Goal: Task Accomplishment & Management: Complete application form

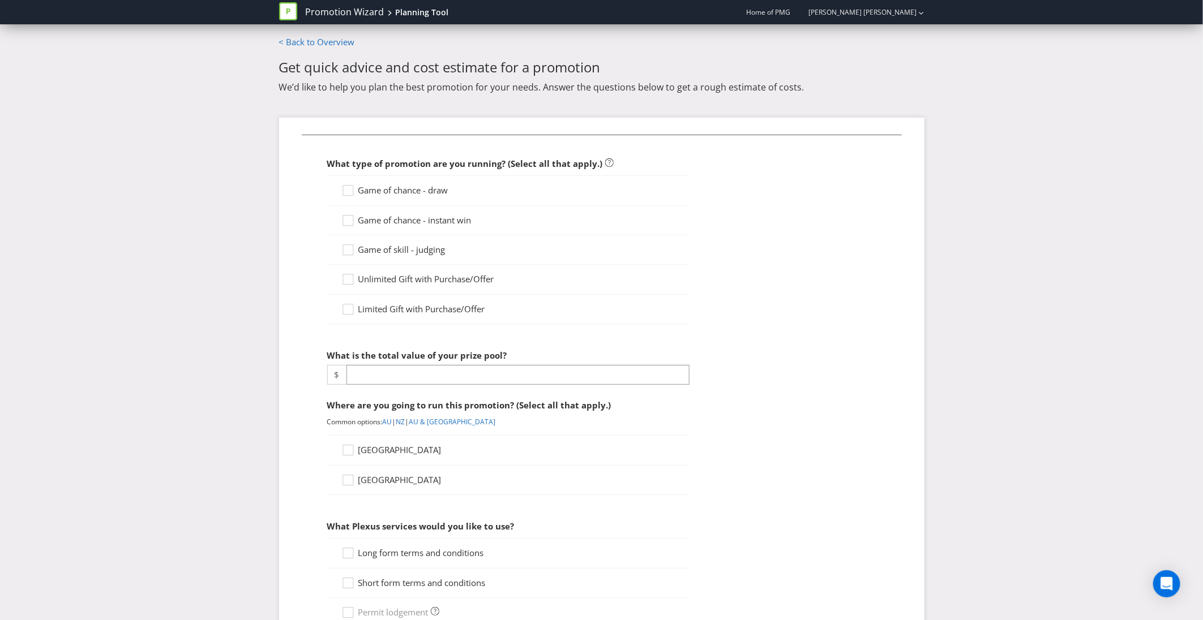
click at [416, 217] on span "Game of chance - instant win" at bounding box center [414, 220] width 113 height 11
click at [0, 0] on input "Game of chance - instant win" at bounding box center [0, 0] width 0 height 0
click at [417, 381] on input "number" at bounding box center [517, 375] width 343 height 20
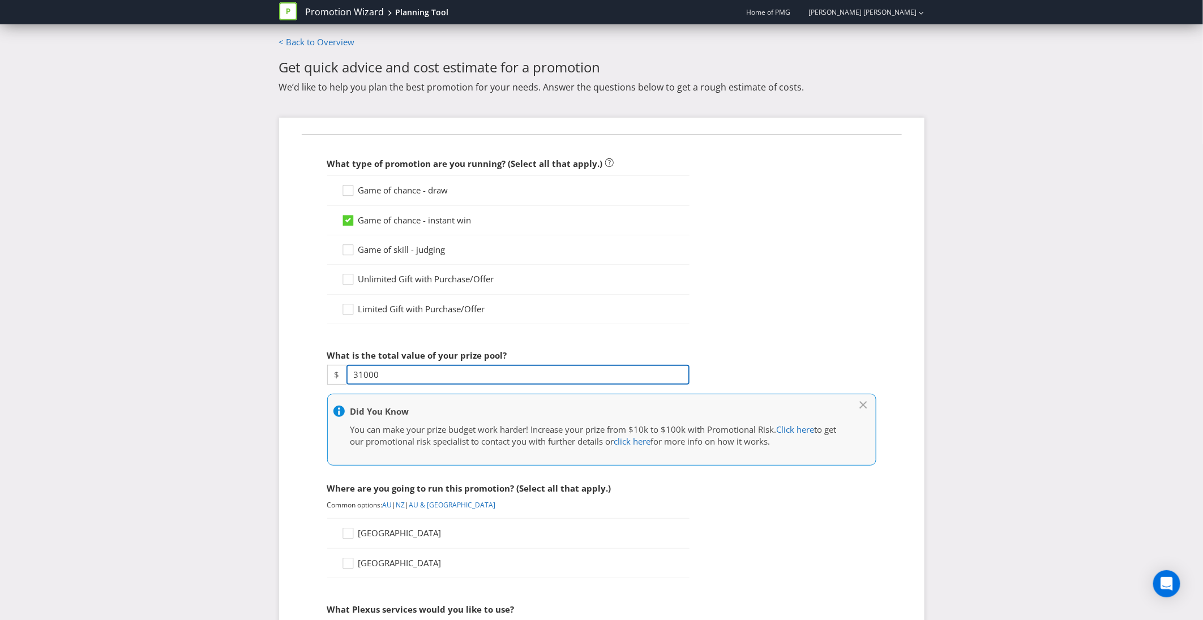
type input "31000"
click at [635, 288] on div "Unlimited Gift with Purchase/Offer" at bounding box center [508, 279] width 362 height 29
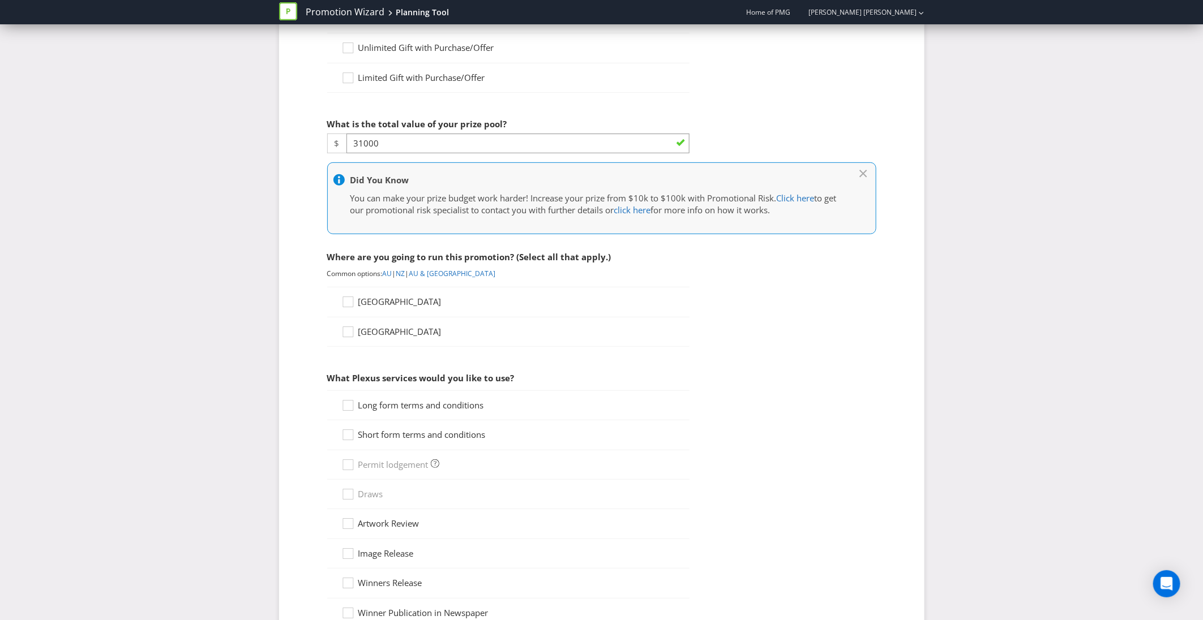
scroll to position [236, 0]
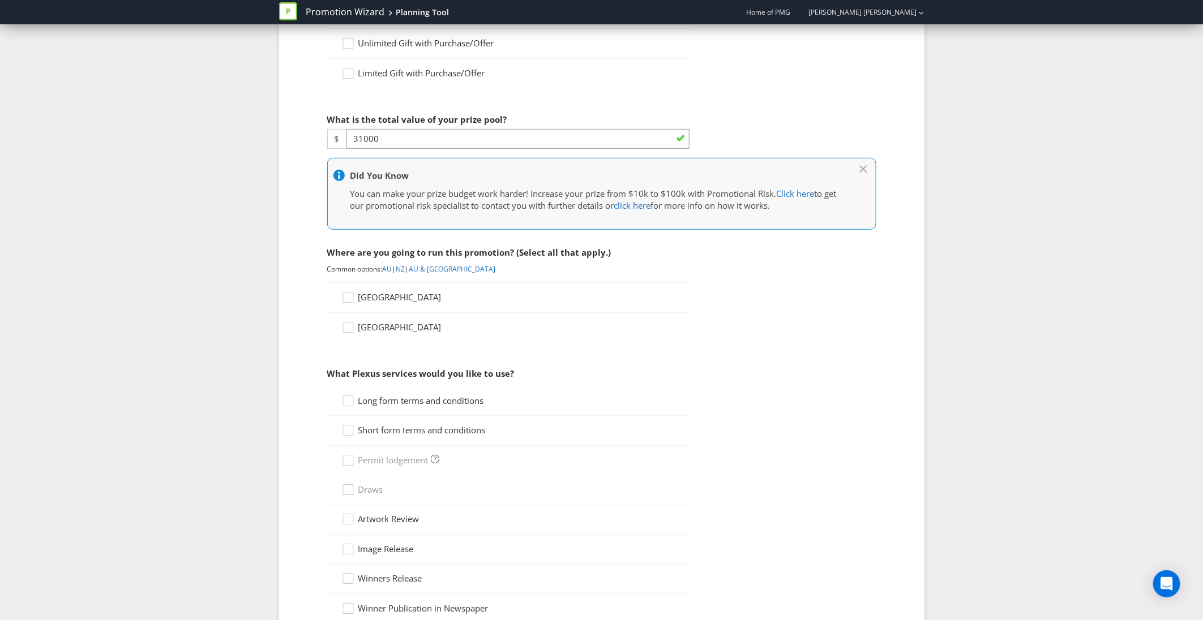
click at [374, 301] on span "[GEOGRAPHIC_DATA]" at bounding box center [399, 297] width 83 height 11
click at [0, 0] on input "[GEOGRAPHIC_DATA]" at bounding box center [0, 0] width 0 height 0
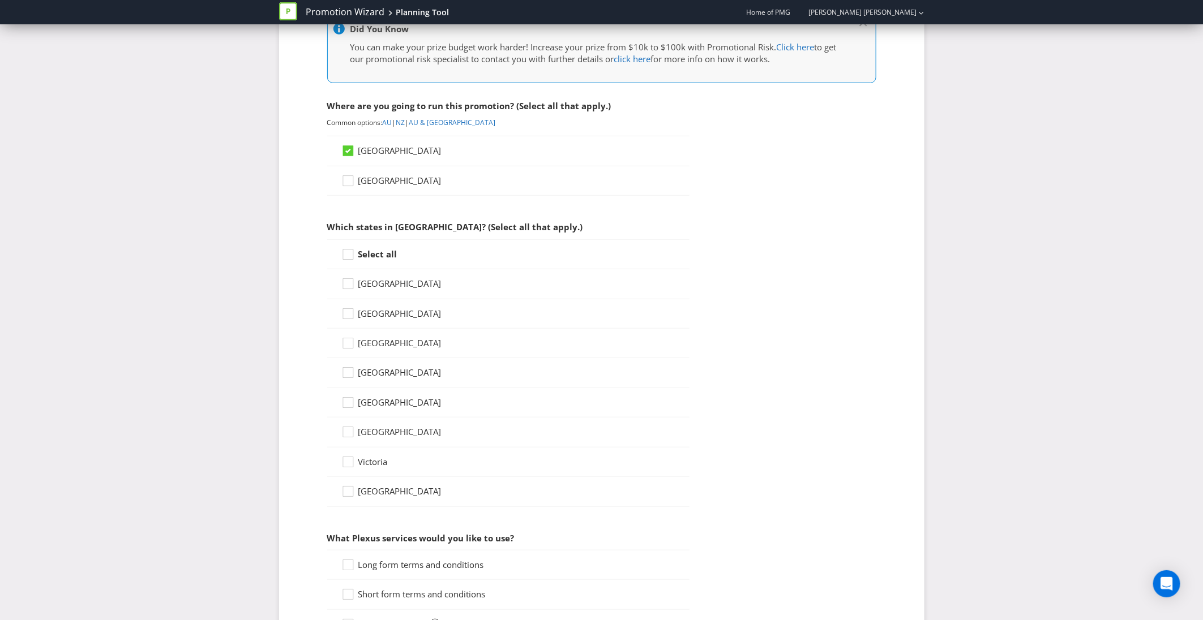
scroll to position [403, 0]
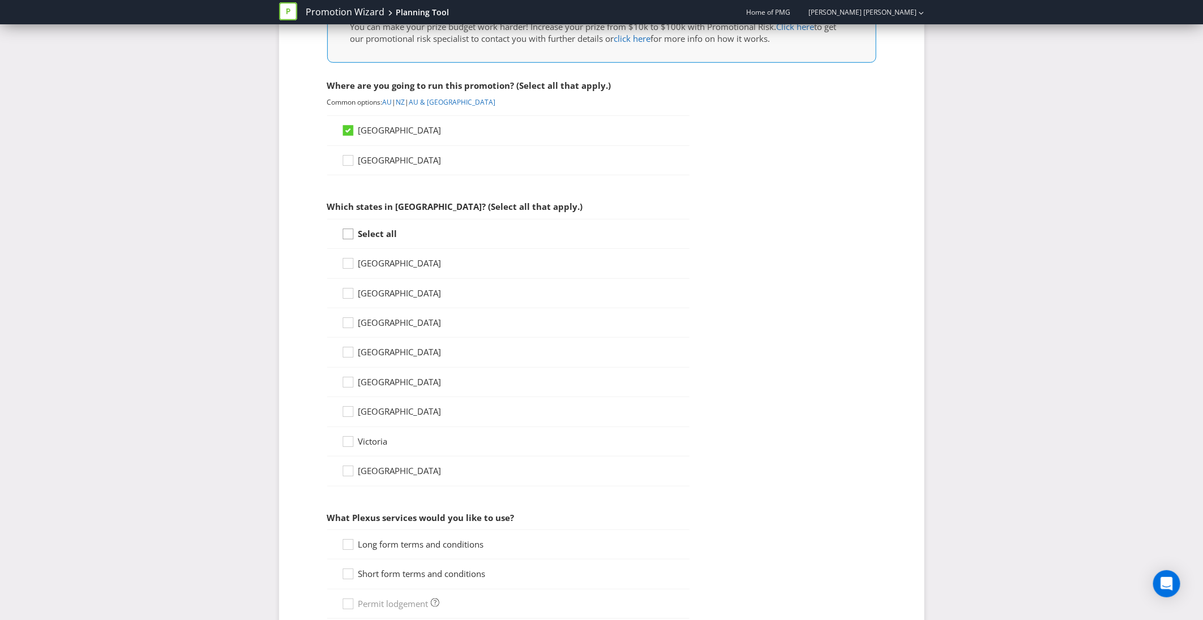
click at [352, 237] on icon at bounding box center [349, 236] width 17 height 17
click at [0, 0] on input "Select all" at bounding box center [0, 0] width 0 height 0
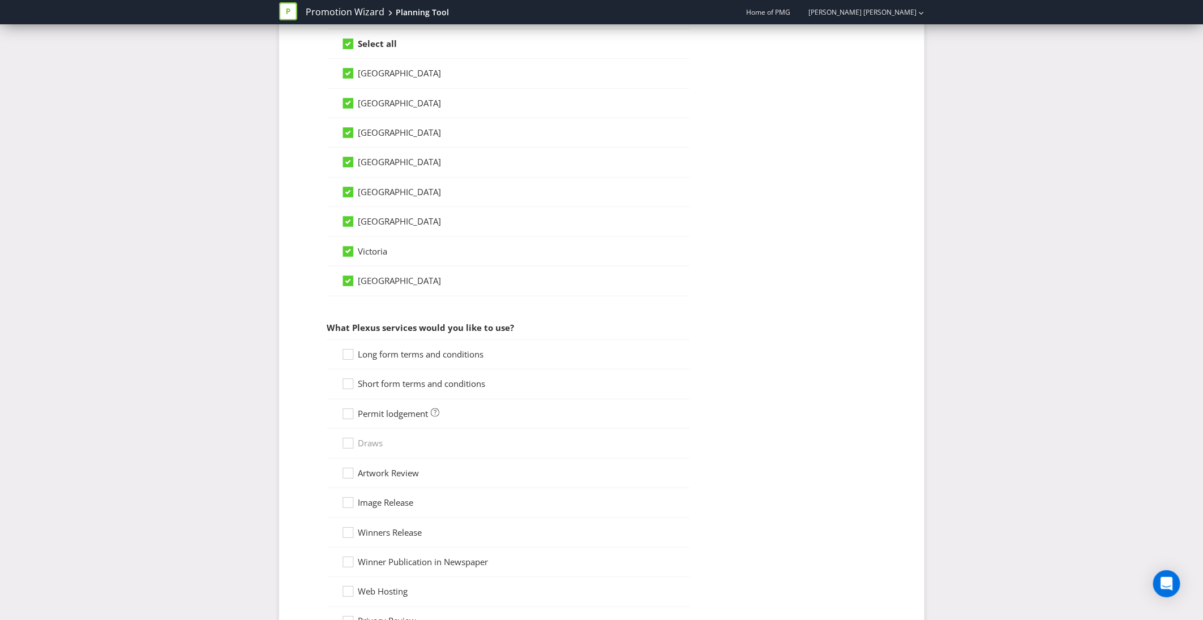
scroll to position [623, 0]
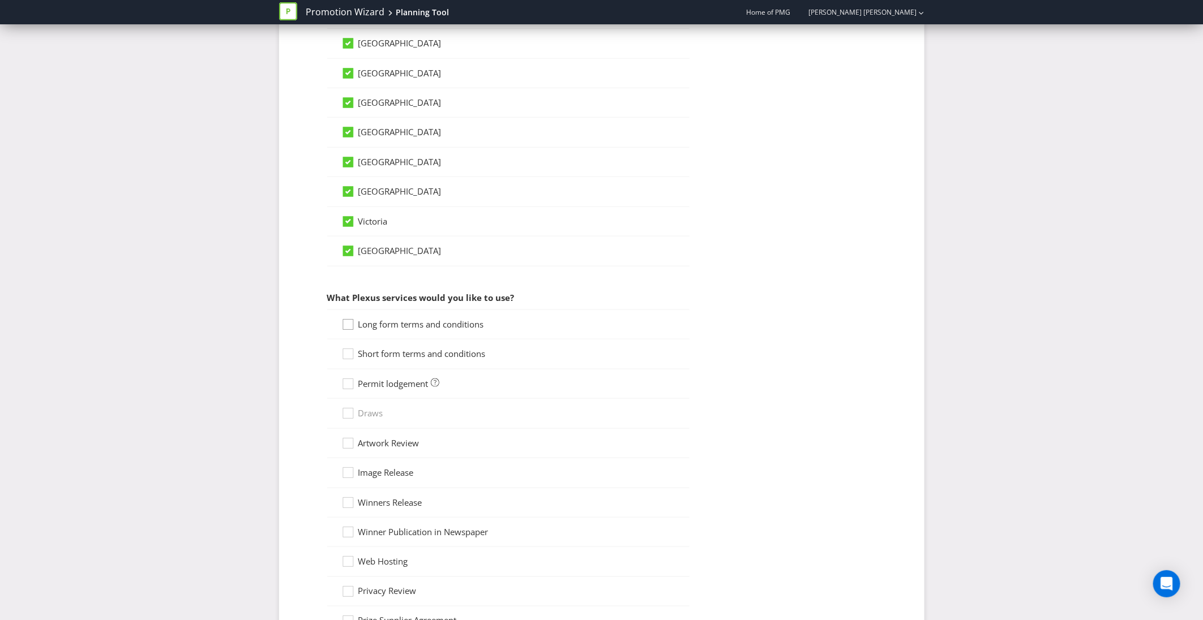
click at [344, 336] on icon at bounding box center [349, 327] width 17 height 17
click at [0, 0] on input "Long form terms and conditions" at bounding box center [0, 0] width 0 height 0
click at [345, 365] on icon at bounding box center [349, 356] width 17 height 17
click at [0, 0] on input "Short form terms and conditions" at bounding box center [0, 0] width 0 height 0
click at [346, 394] on icon at bounding box center [349, 386] width 17 height 17
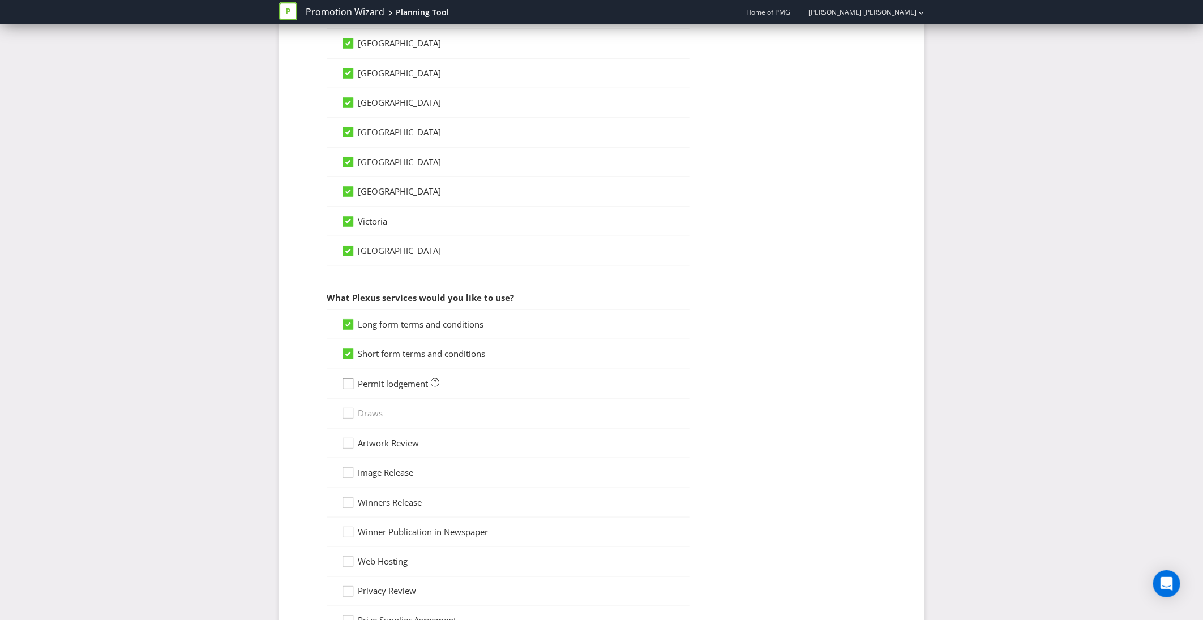
click at [0, 0] on input "Permit lodgement" at bounding box center [0, 0] width 0 height 0
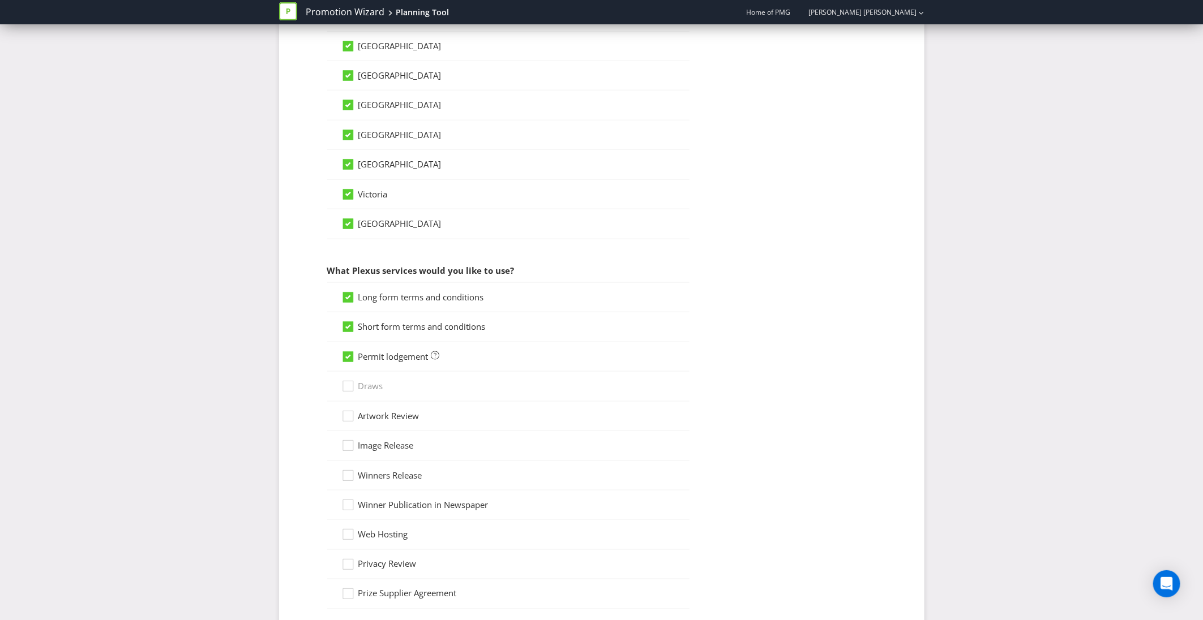
scroll to position [909, 0]
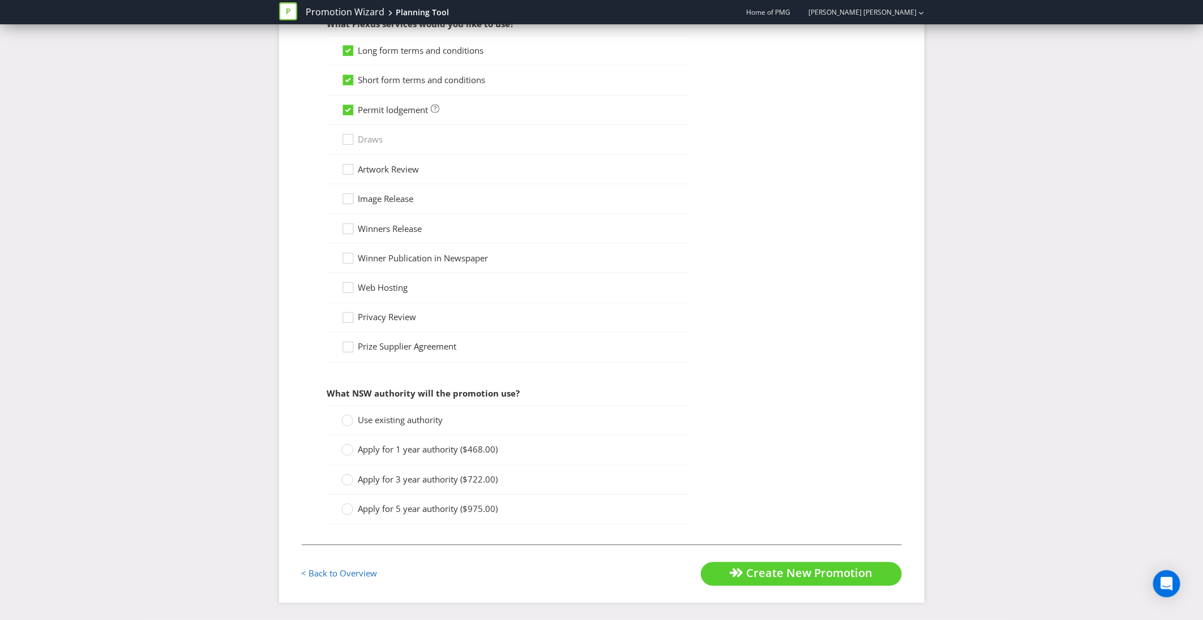
click at [385, 456] on div "Apply for 1 year authority ($468.00)" at bounding box center [508, 450] width 362 height 29
click at [385, 444] on span "Apply for 1 year authority ($468.00)" at bounding box center [428, 449] width 140 height 11
click at [0, 0] on input "Apply for 1 year authority ($468.00)" at bounding box center [0, 0] width 0 height 0
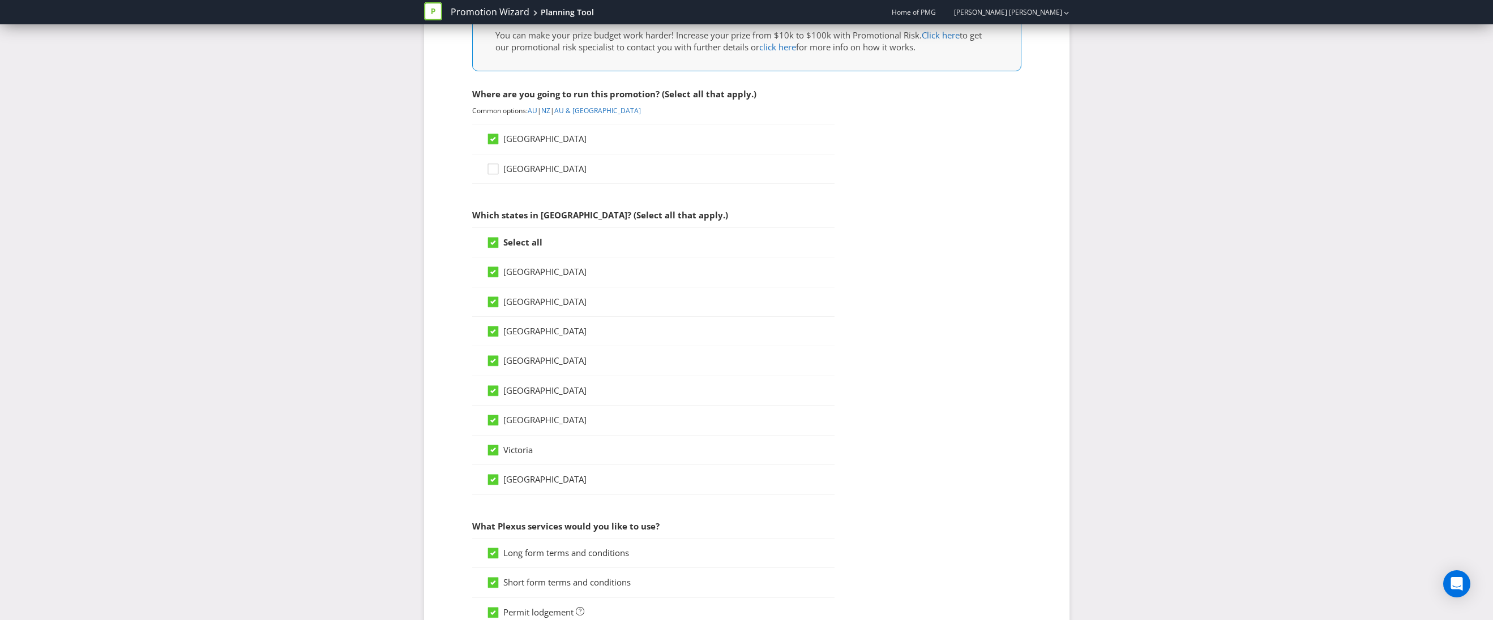
scroll to position [398, 0]
click at [493, 242] on icon at bounding box center [493, 239] width 6 height 5
click at [0, 0] on input "Select all" at bounding box center [0, 0] width 0 height 0
click at [496, 305] on icon at bounding box center [494, 301] width 17 height 17
click at [0, 0] on input "[GEOGRAPHIC_DATA]" at bounding box center [0, 0] width 0 height 0
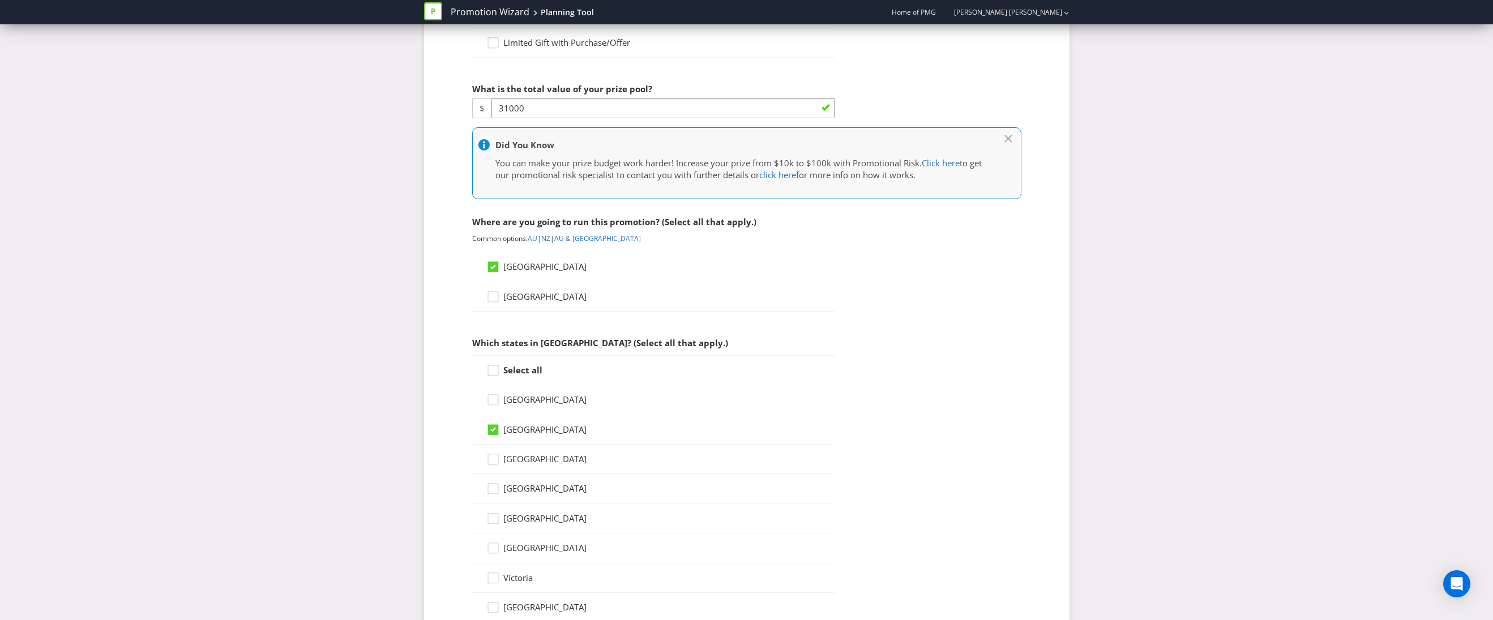
scroll to position [277, 0]
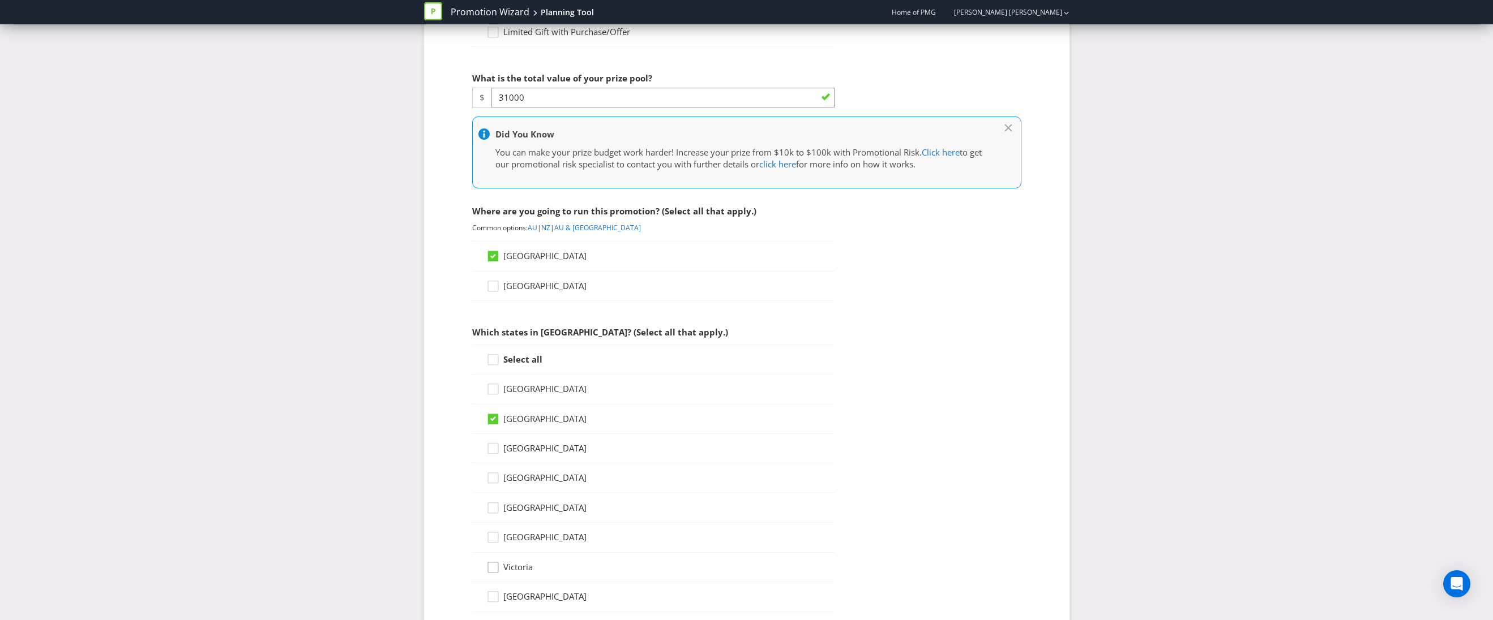
click at [492, 572] on icon at bounding box center [494, 570] width 17 height 17
click at [0, 0] on input "Victoria" at bounding box center [0, 0] width 0 height 0
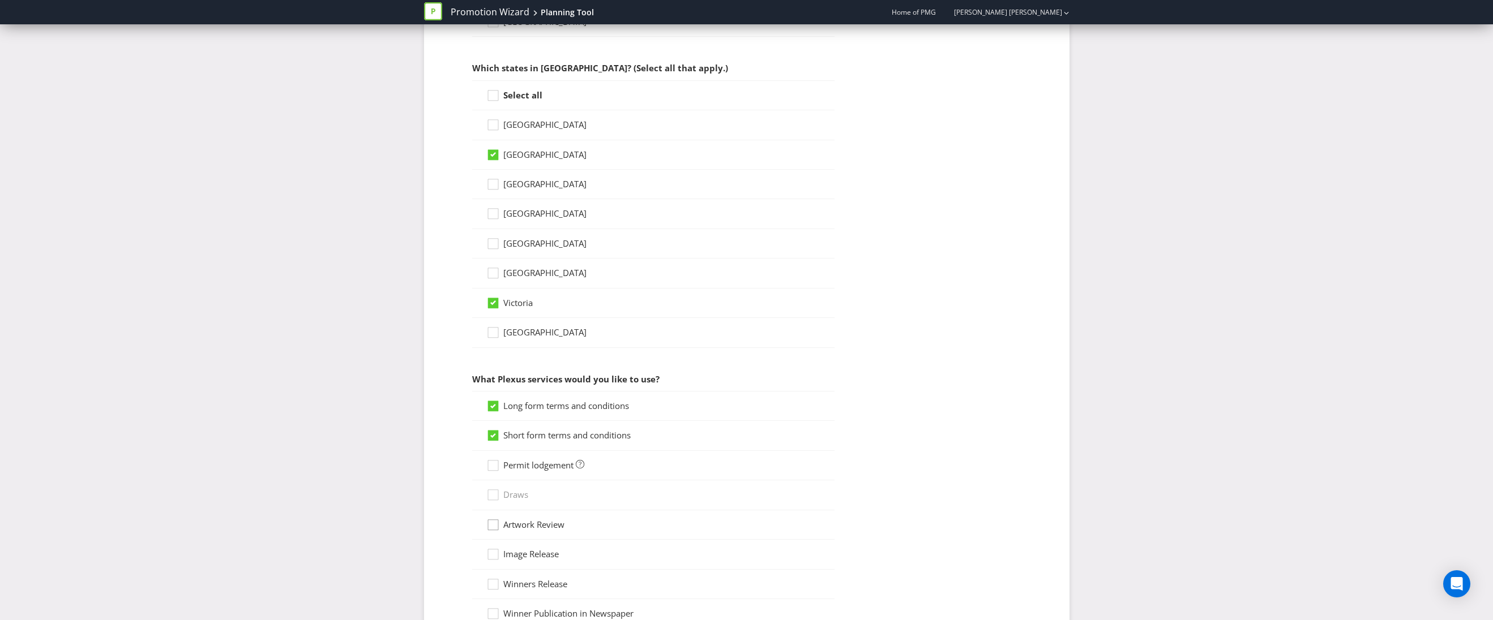
scroll to position [536, 0]
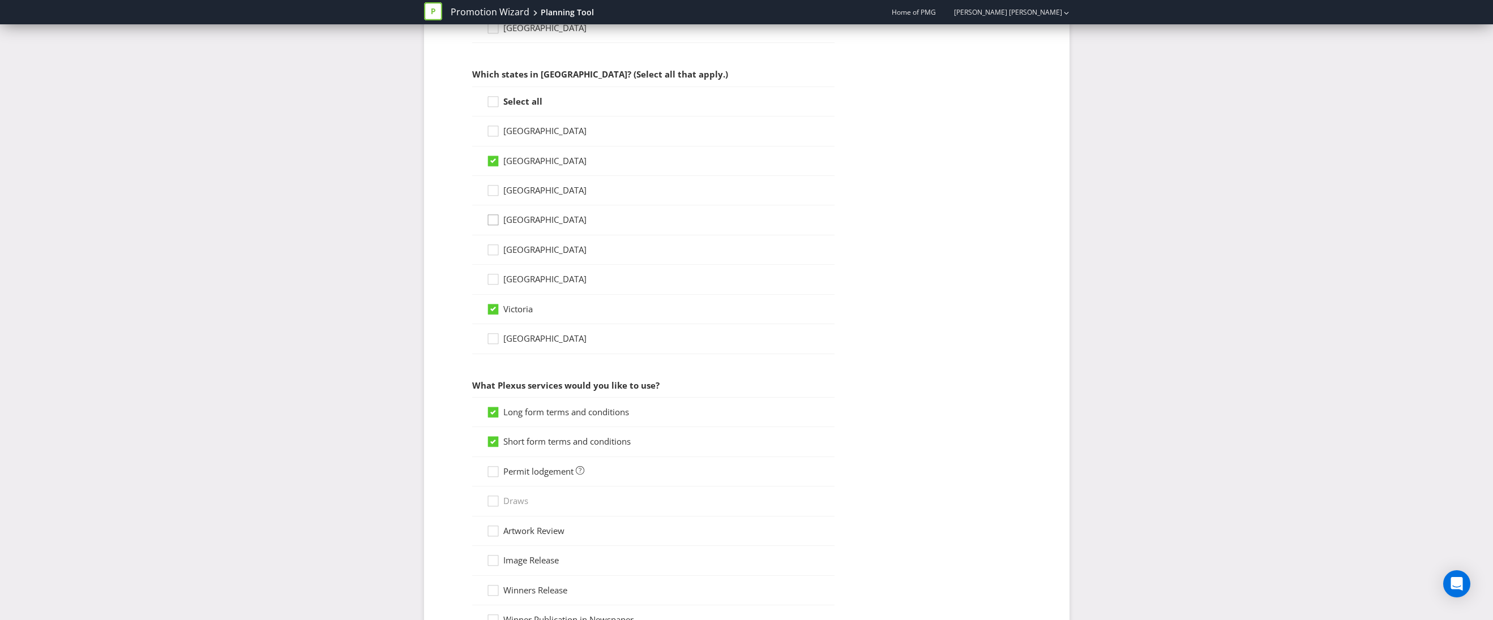
click at [492, 219] on div at bounding box center [493, 216] width 6 height 6
click at [0, 0] on input "[GEOGRAPHIC_DATA]" at bounding box center [0, 0] width 0 height 0
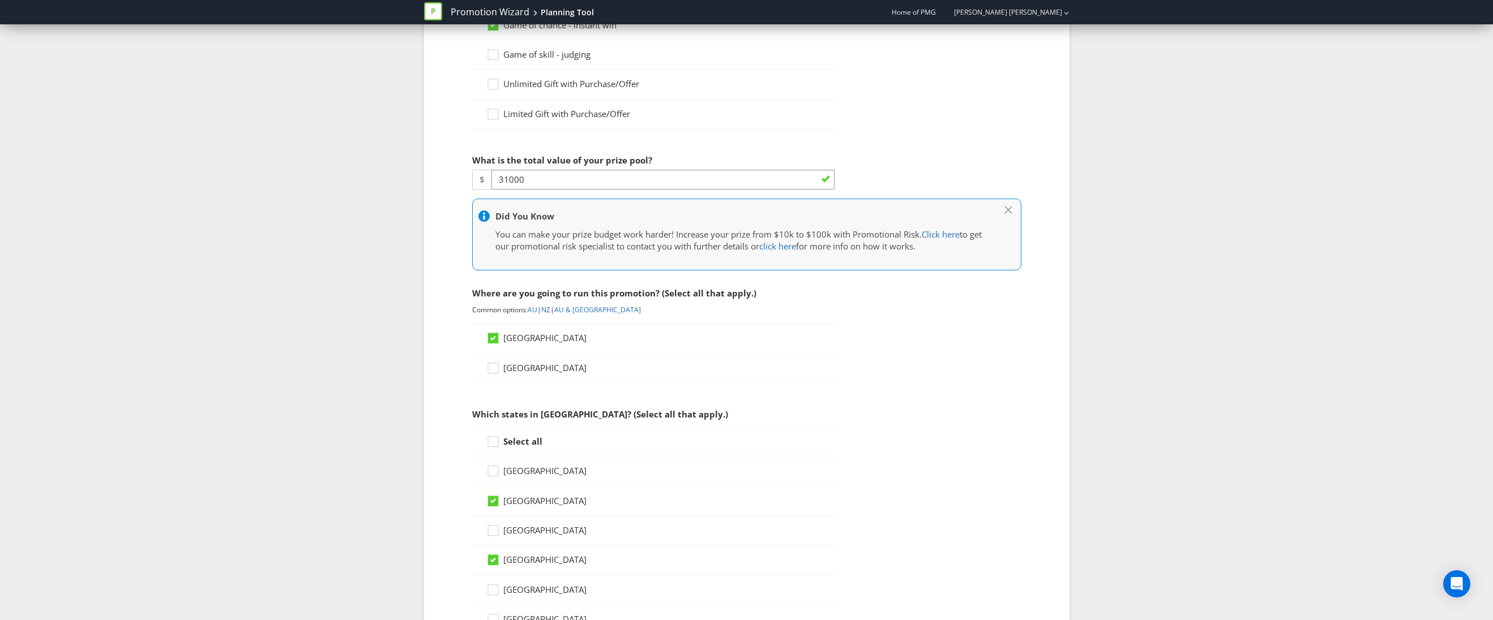
scroll to position [474, 0]
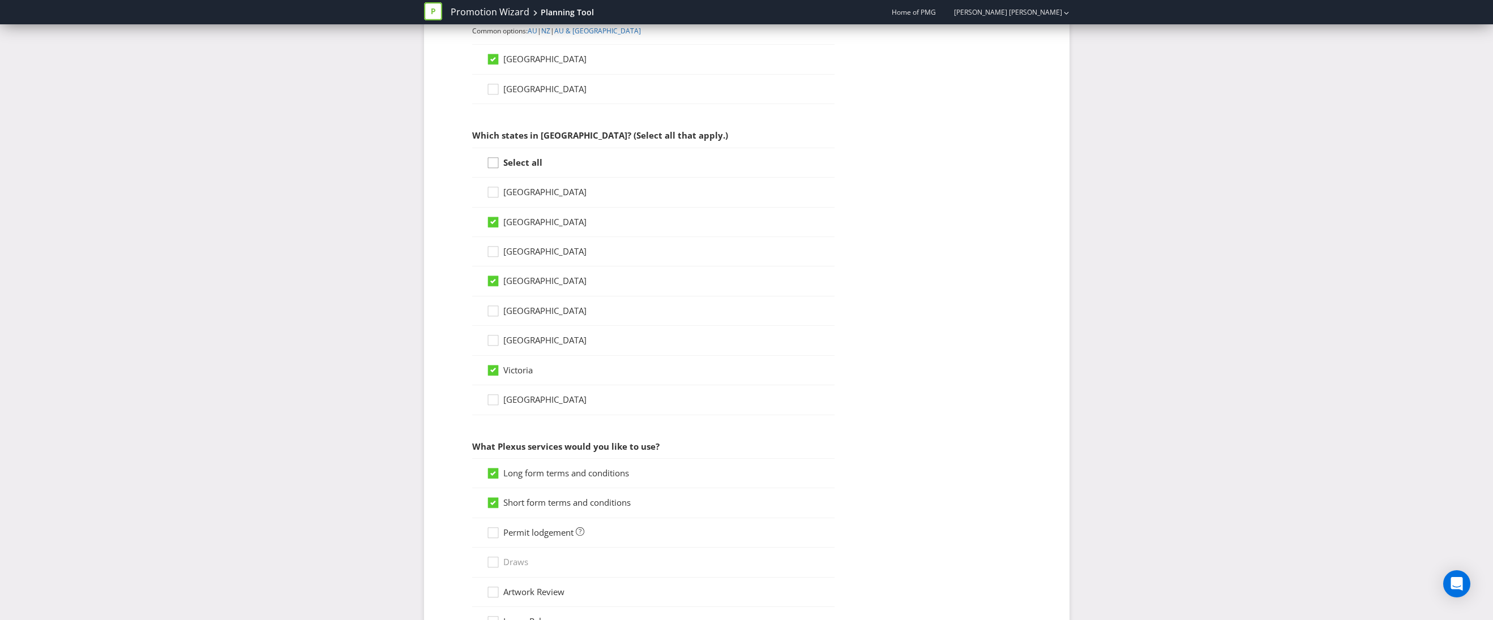
click at [490, 166] on icon at bounding box center [494, 165] width 17 height 17
click at [0, 0] on input "Select all" at bounding box center [0, 0] width 0 height 0
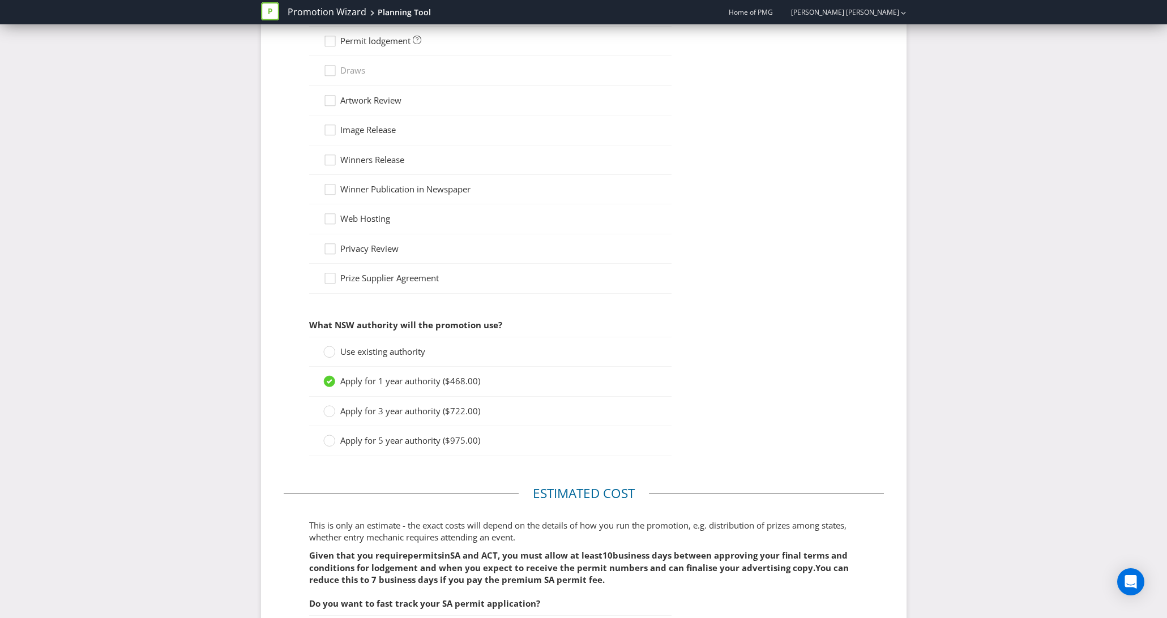
scroll to position [0, 0]
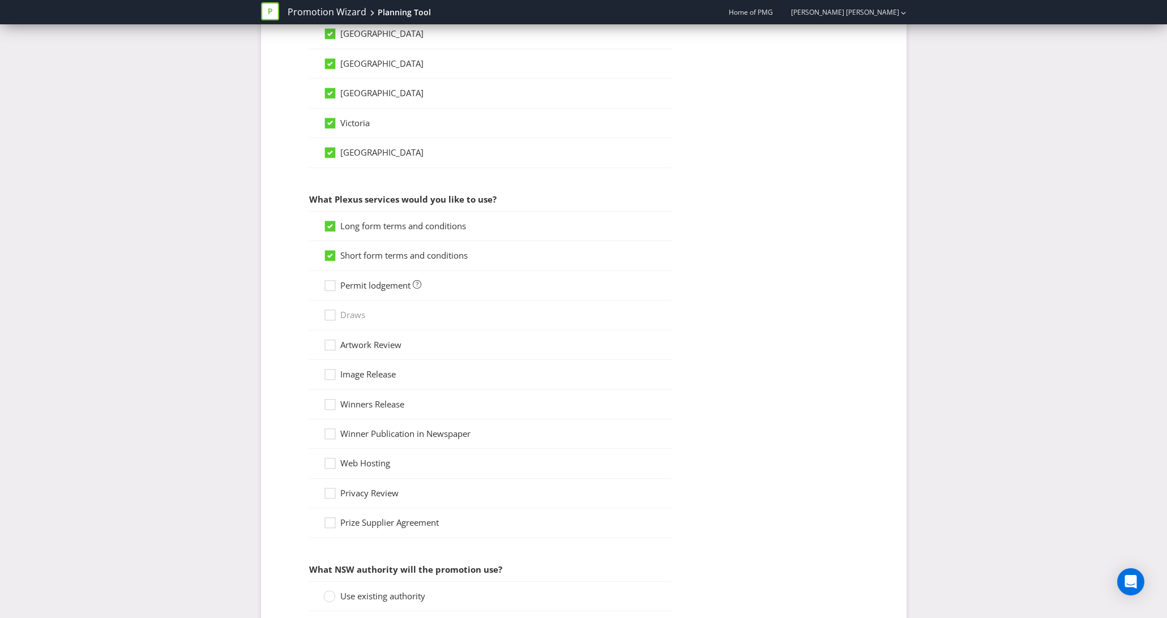
scroll to position [722, 0]
click at [367, 279] on span "Permit lodgement" at bounding box center [375, 284] width 70 height 11
click at [0, 0] on input "Permit lodgement" at bounding box center [0, 0] width 0 height 0
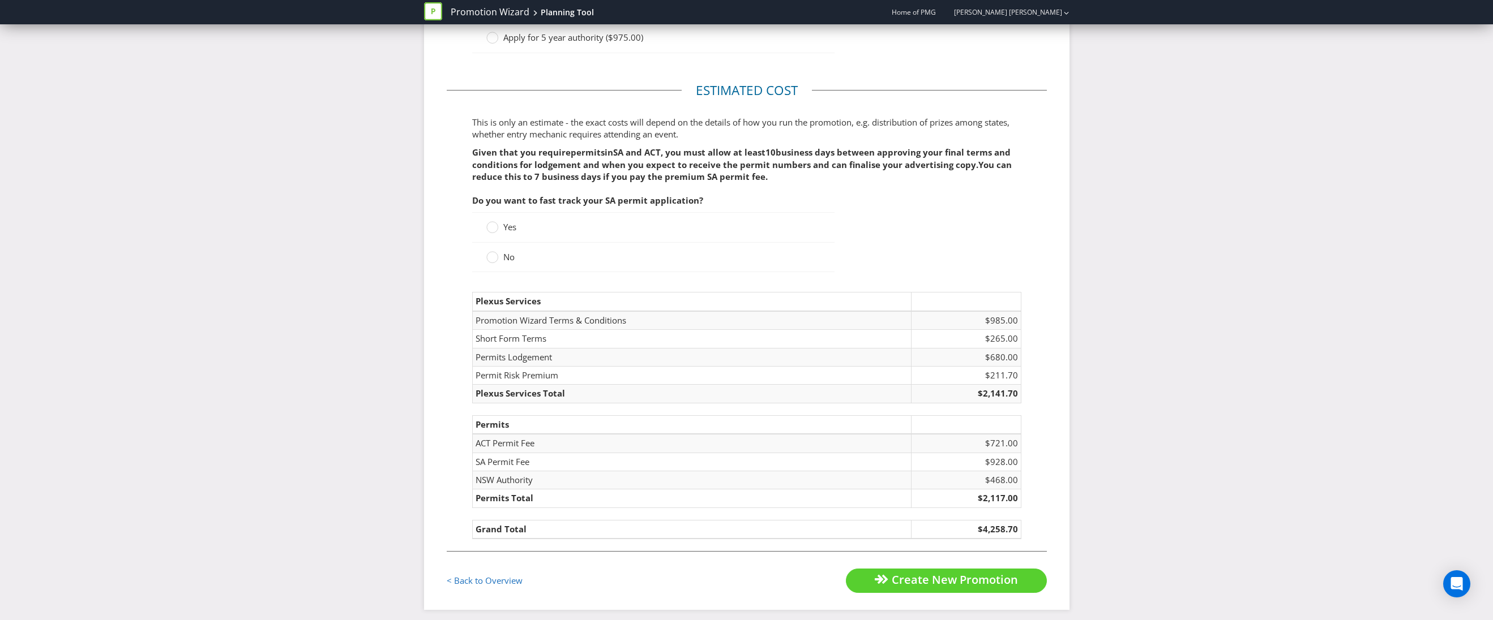
scroll to position [1367, 0]
